Goal: Check status

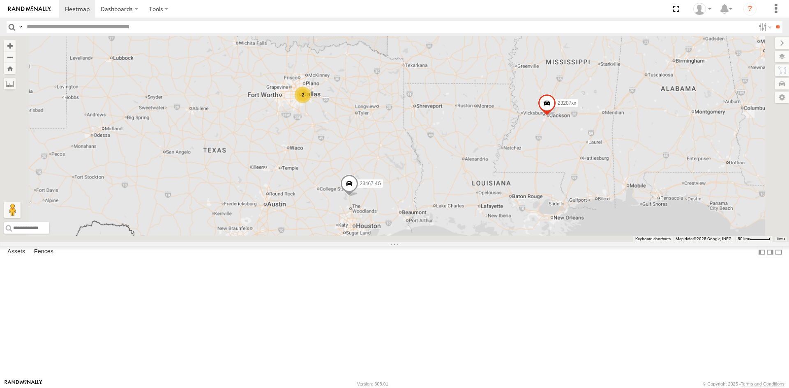
drag, startPoint x: 422, startPoint y: 288, endPoint x: 396, endPoint y: 169, distance: 122.0
click at [396, 169] on div "23207xx 2 23467 4G 2" at bounding box center [394, 139] width 789 height 206
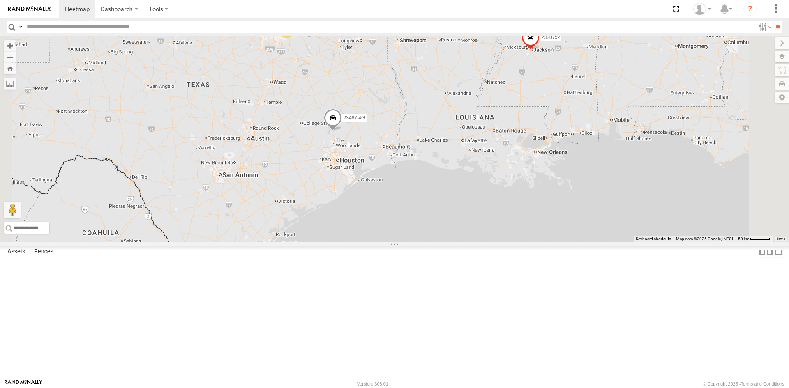
drag, startPoint x: 594, startPoint y: 149, endPoint x: 459, endPoint y: 165, distance: 135.8
click at [384, 161] on div "23207xx 23467 4G 2" at bounding box center [394, 139] width 789 height 206
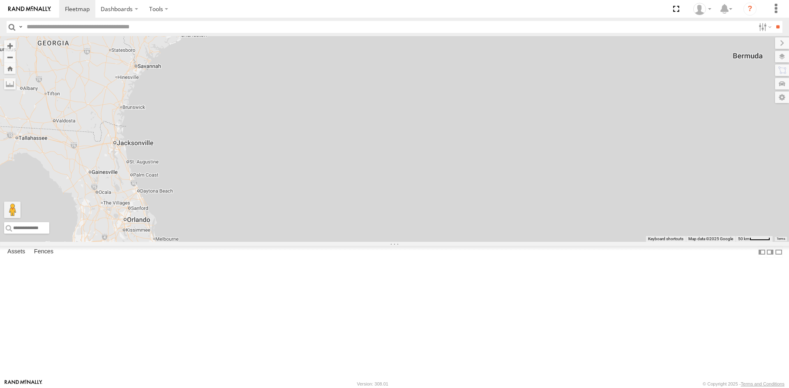
drag, startPoint x: 458, startPoint y: 175, endPoint x: 515, endPoint y: 141, distance: 66.5
click at [519, 138] on div "23207xx 23467 4G 2" at bounding box center [394, 139] width 789 height 206
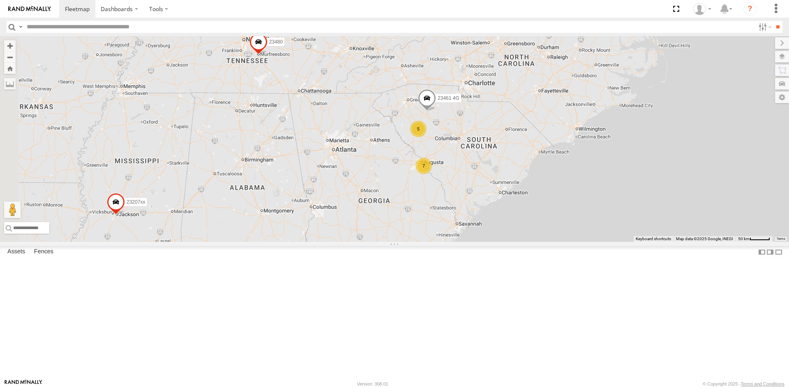
drag, startPoint x: 390, startPoint y: 221, endPoint x: 545, endPoint y: 346, distance: 199.0
click at [545, 242] on div "23207xx 23480 4 7 5 23461 4G" at bounding box center [394, 139] width 789 height 206
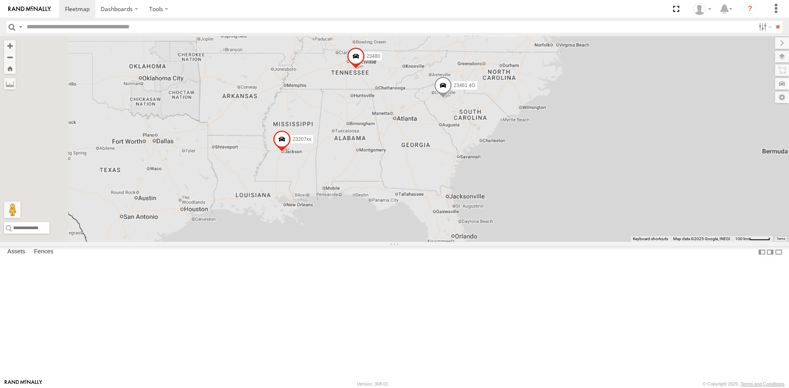
drag, startPoint x: 417, startPoint y: 233, endPoint x: 429, endPoint y: 222, distance: 15.7
click at [429, 222] on div "23207xx 23480 23461 4G" at bounding box center [394, 139] width 789 height 206
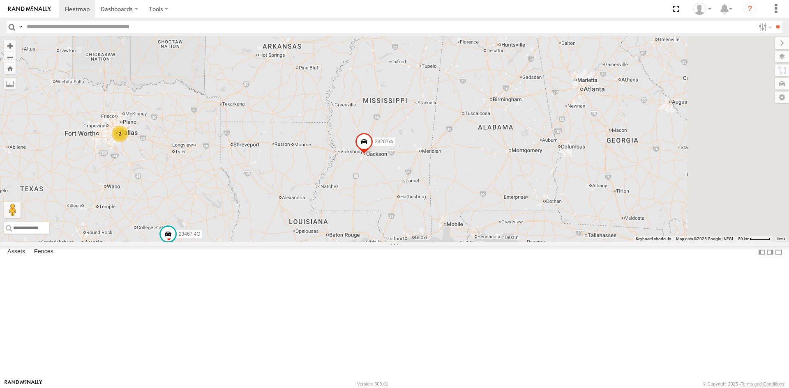
drag, startPoint x: 517, startPoint y: 229, endPoint x: 503, endPoint y: 252, distance: 27.1
click at [503, 242] on div "23207xx 23467 4G 2" at bounding box center [394, 139] width 789 height 206
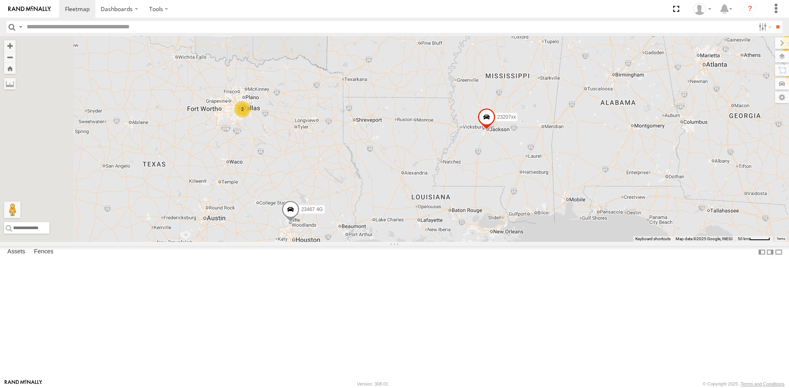
drag, startPoint x: 402, startPoint y: 139, endPoint x: 530, endPoint y: 112, distance: 131.3
click at [530, 112] on div "4 7 23207xx 5 2 23480 23467 4G 2 23461 4G" at bounding box center [394, 139] width 789 height 206
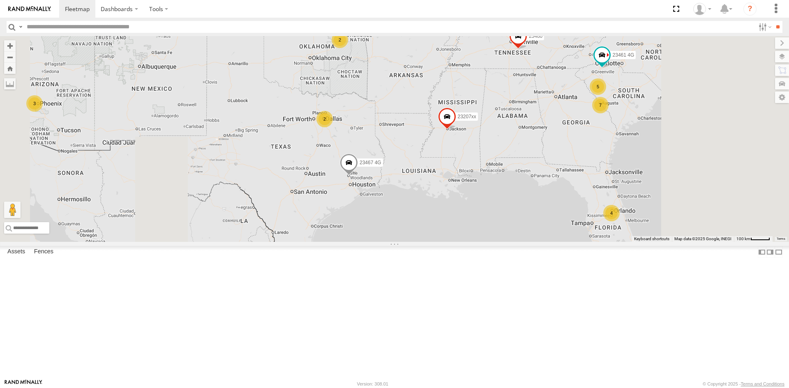
drag, startPoint x: 540, startPoint y: 188, endPoint x: 402, endPoint y: 223, distance: 142.7
click at [402, 223] on div "23207xx 23480 23467 4G 23461 4G 4 7 3 5 2 23460 NEW 2" at bounding box center [394, 139] width 789 height 206
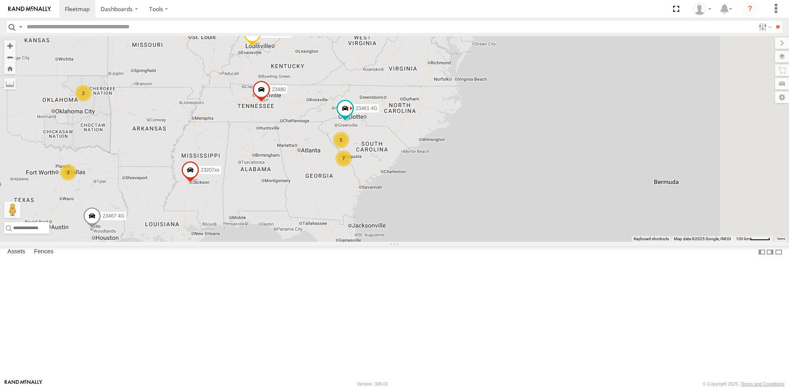
drag, startPoint x: 506, startPoint y: 204, endPoint x: 380, endPoint y: 227, distance: 128.2
click at [380, 227] on div "23207xx 23480 23467 4G 23461 4G 4 7 3 5 2 23460 NEW 2 3 2" at bounding box center [394, 139] width 789 height 206
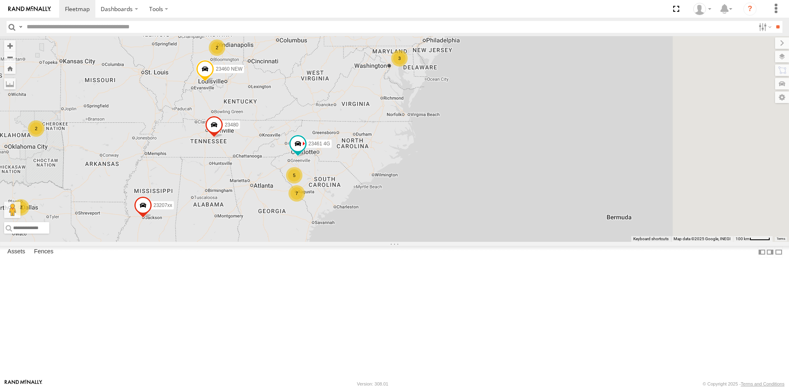
drag, startPoint x: 516, startPoint y: 161, endPoint x: 426, endPoint y: 221, distance: 107.3
click at [426, 221] on div "23207xx 23480 23467 4G 23461 4G 4 7 3 5 2 23460 NEW 2 3 2 23335 4G/Active" at bounding box center [394, 139] width 789 height 206
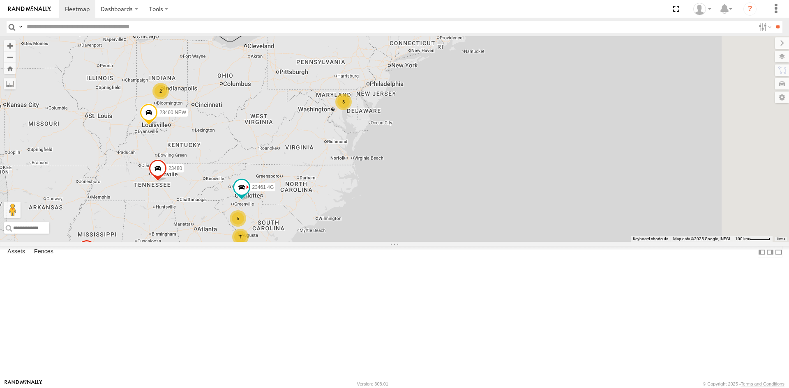
click at [460, 206] on div "23207xx 23480 23467 4G 23461 4G 4 7 3 5 2 23460 NEW 2 3 2 23335 4G/Active 23460" at bounding box center [394, 139] width 789 height 206
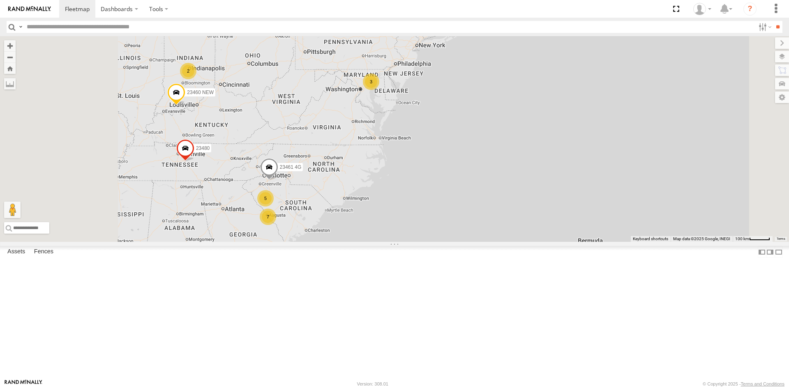
drag, startPoint x: 332, startPoint y: 268, endPoint x: 357, endPoint y: 258, distance: 26.9
click at [413, 242] on div "7 3 2 5 23460 23480 23460 NEW 23335 4G/Active 23461 4G" at bounding box center [394, 139] width 789 height 206
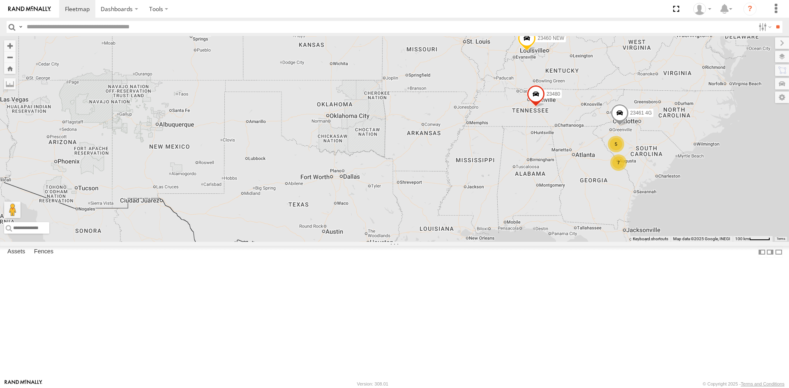
drag, startPoint x: 384, startPoint y: 251, endPoint x: 396, endPoint y: 248, distance: 12.7
click at [396, 242] on div "7 3 2 5 23460 23480 23460 NEW 23335 4G/Active 23461 4G" at bounding box center [394, 139] width 789 height 206
drag, startPoint x: 624, startPoint y: 101, endPoint x: 579, endPoint y: 143, distance: 61.4
click at [536, 51] on span at bounding box center [527, 40] width 18 height 22
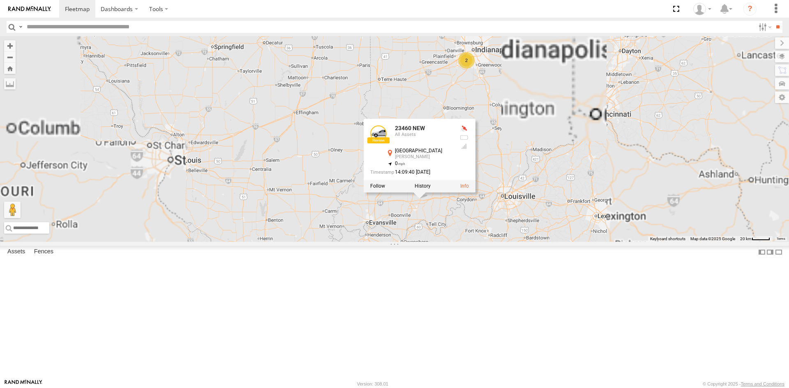
click at [645, 140] on div "23207xx 23480 23460 NEW 23467 4G 23335 4G/Active 23461 4G 23460 NEW All Assets …" at bounding box center [394, 139] width 789 height 206
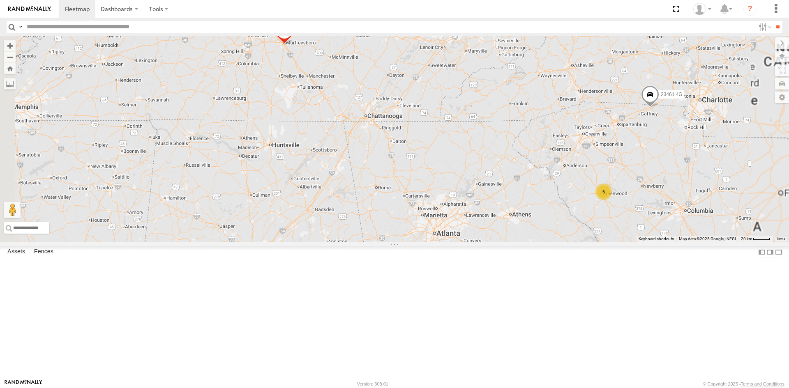
drag, startPoint x: 414, startPoint y: 98, endPoint x: 396, endPoint y: 161, distance: 65.4
click at [396, 161] on div "23207xx 23460 23480 23467 4G 23335 4G/Active 23460 NEW 23461 4G 7 5" at bounding box center [394, 139] width 789 height 206
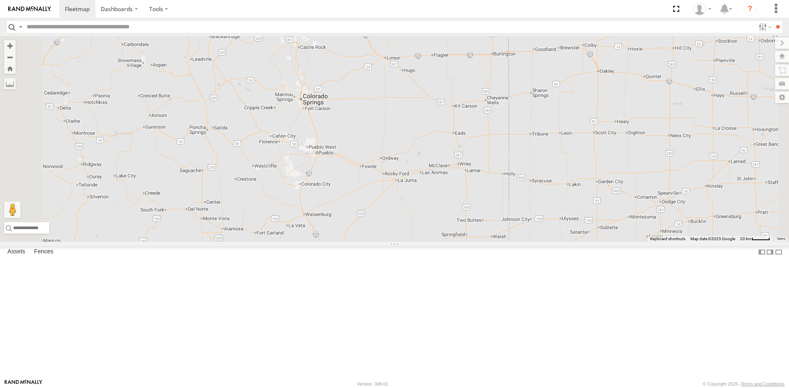
click at [374, 159] on div "23480 23207xx 23460 23467 4G 23335 4G/Active 3" at bounding box center [394, 139] width 789 height 206
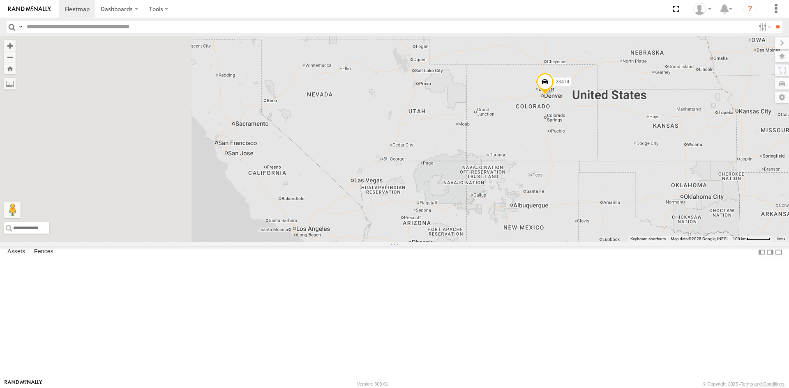
drag, startPoint x: 360, startPoint y: 165, endPoint x: 577, endPoint y: 168, distance: 216.9
click at [601, 166] on div "23480 23207xx 23460 23467 4G 23335 4G/Active 23474" at bounding box center [394, 139] width 789 height 206
